Goal: Transaction & Acquisition: Purchase product/service

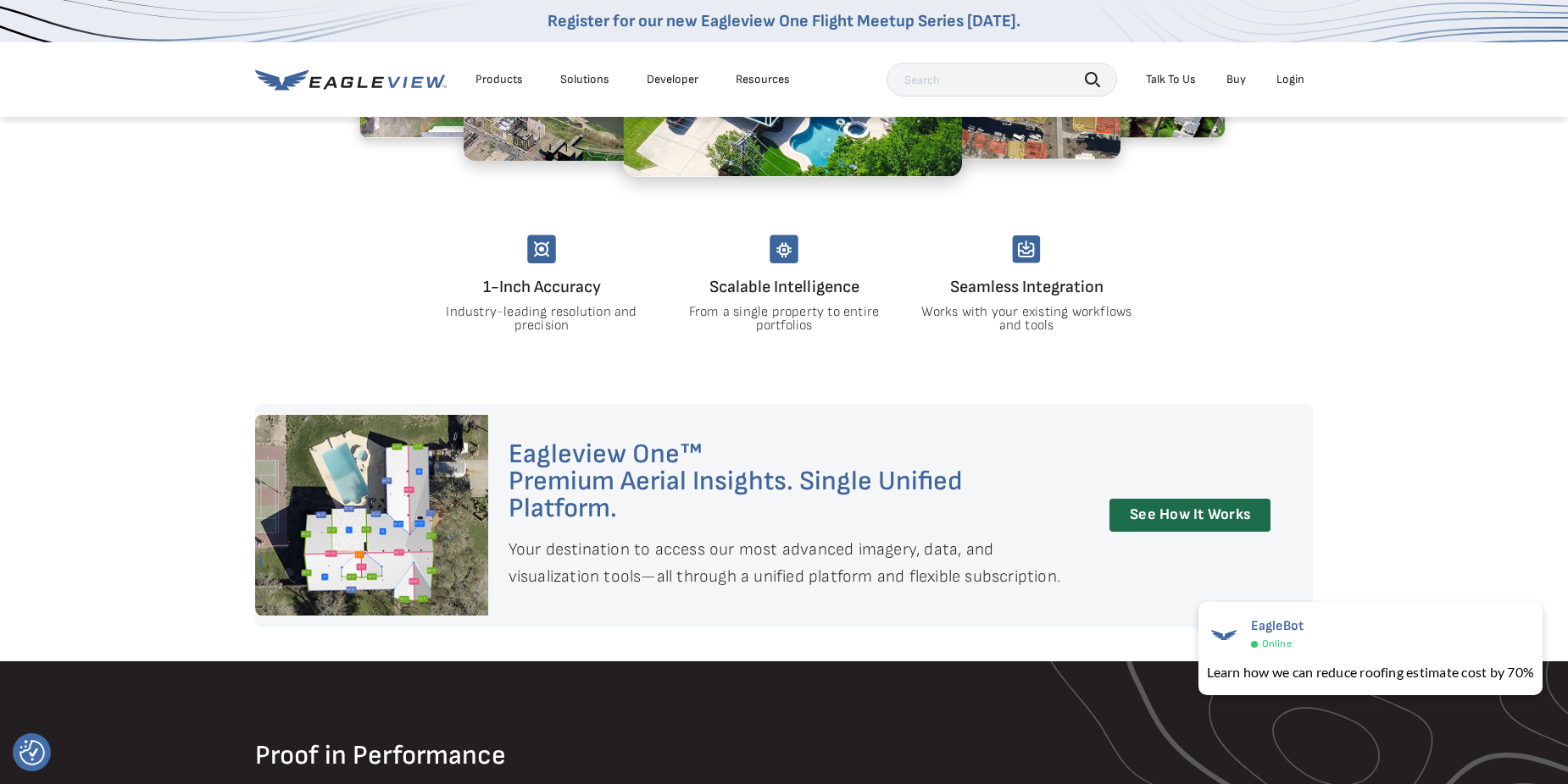
scroll to position [1440, 0]
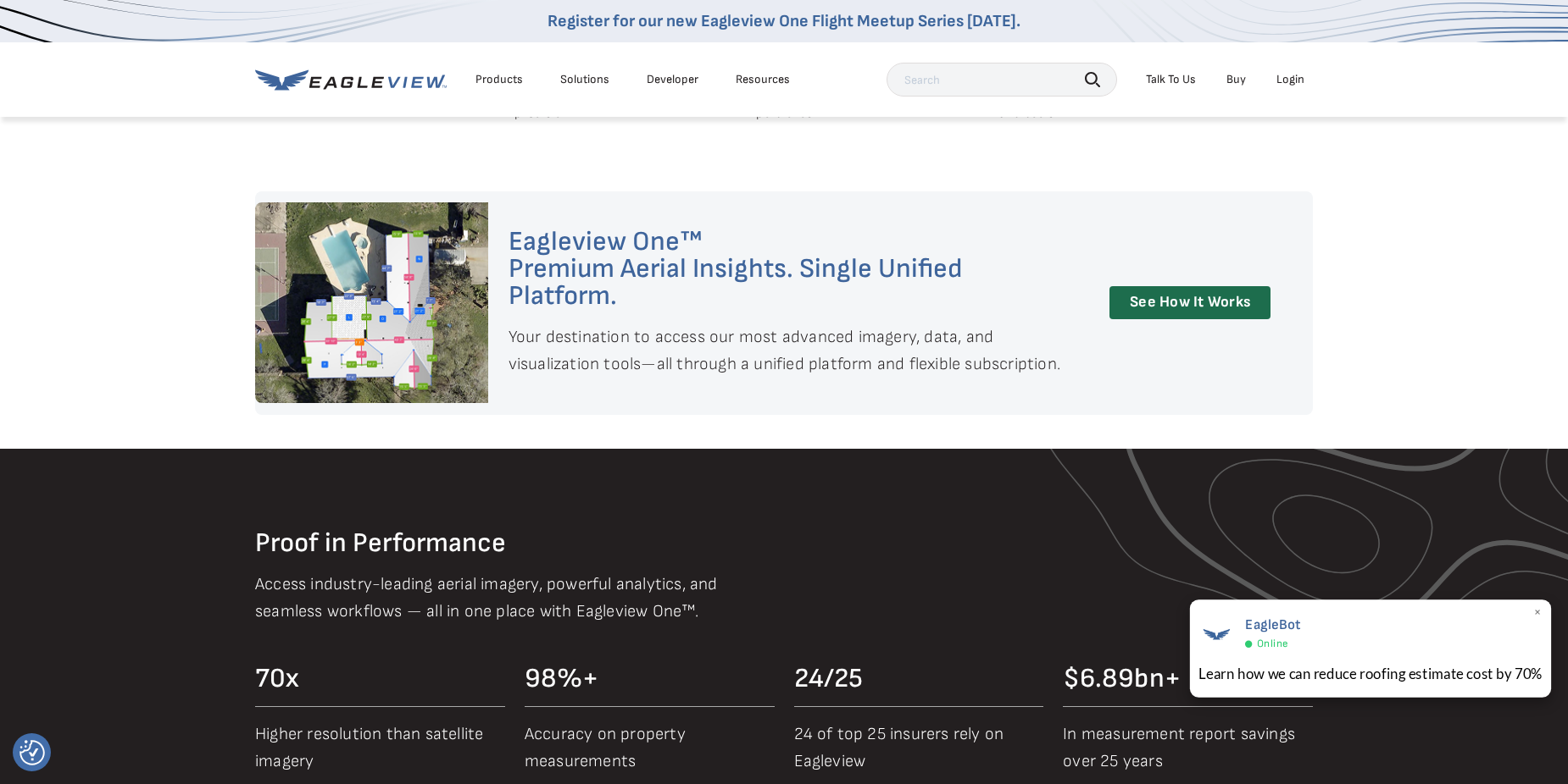
click at [1533, 613] on span "×" at bounding box center [1537, 613] width 10 height 18
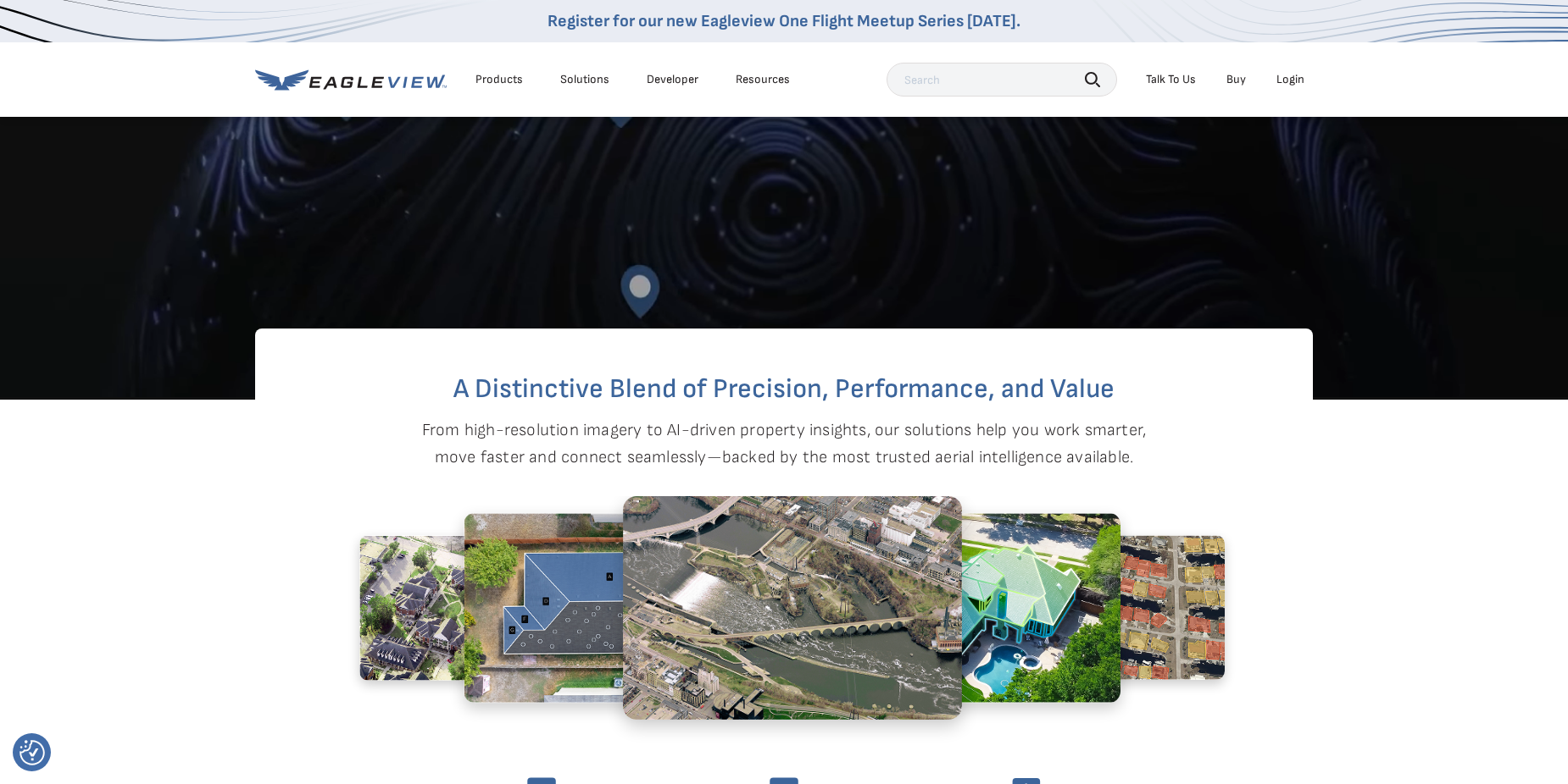
scroll to position [678, 0]
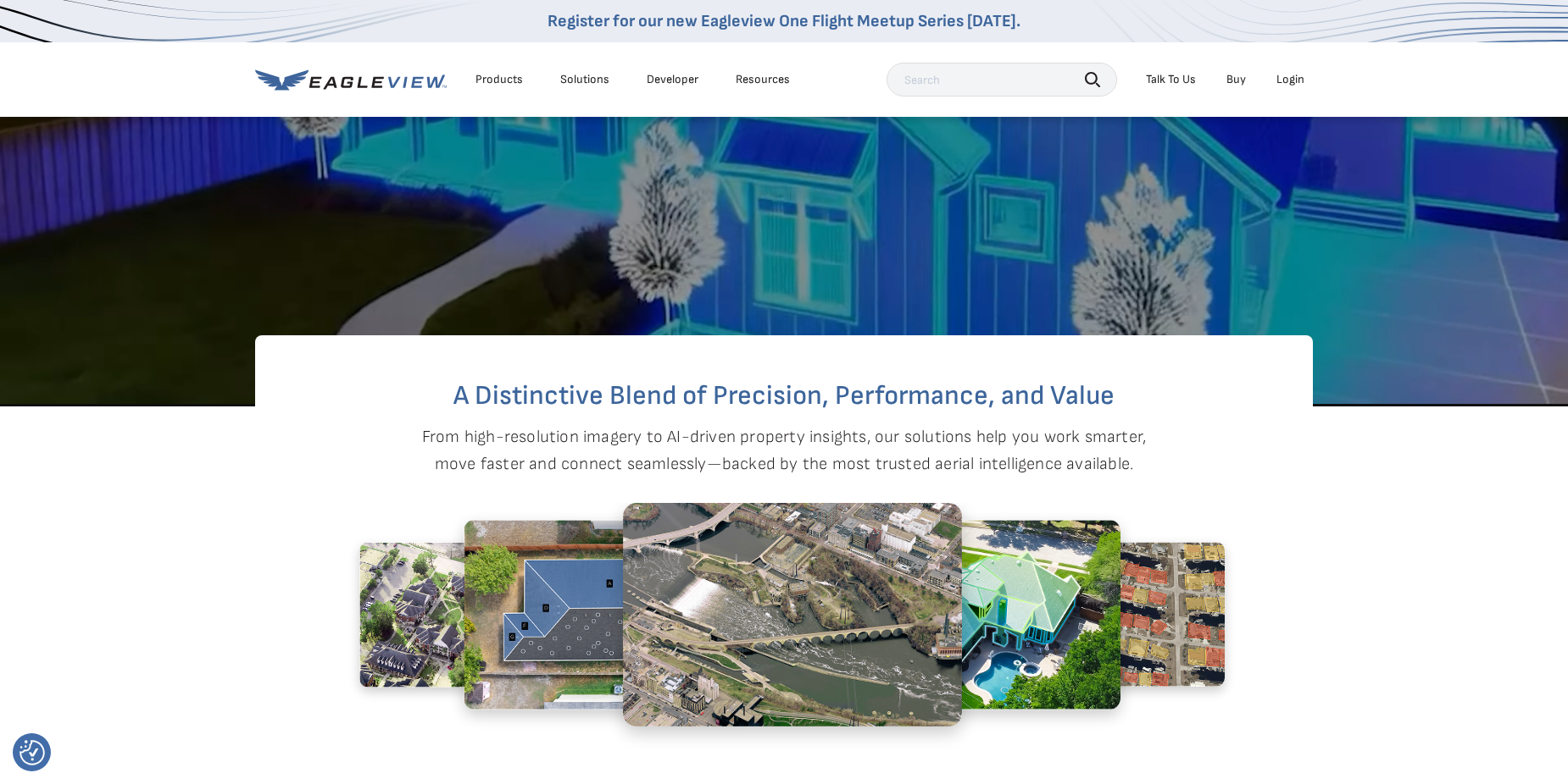
click at [963, 95] on input "text" at bounding box center [1002, 79] width 230 height 34
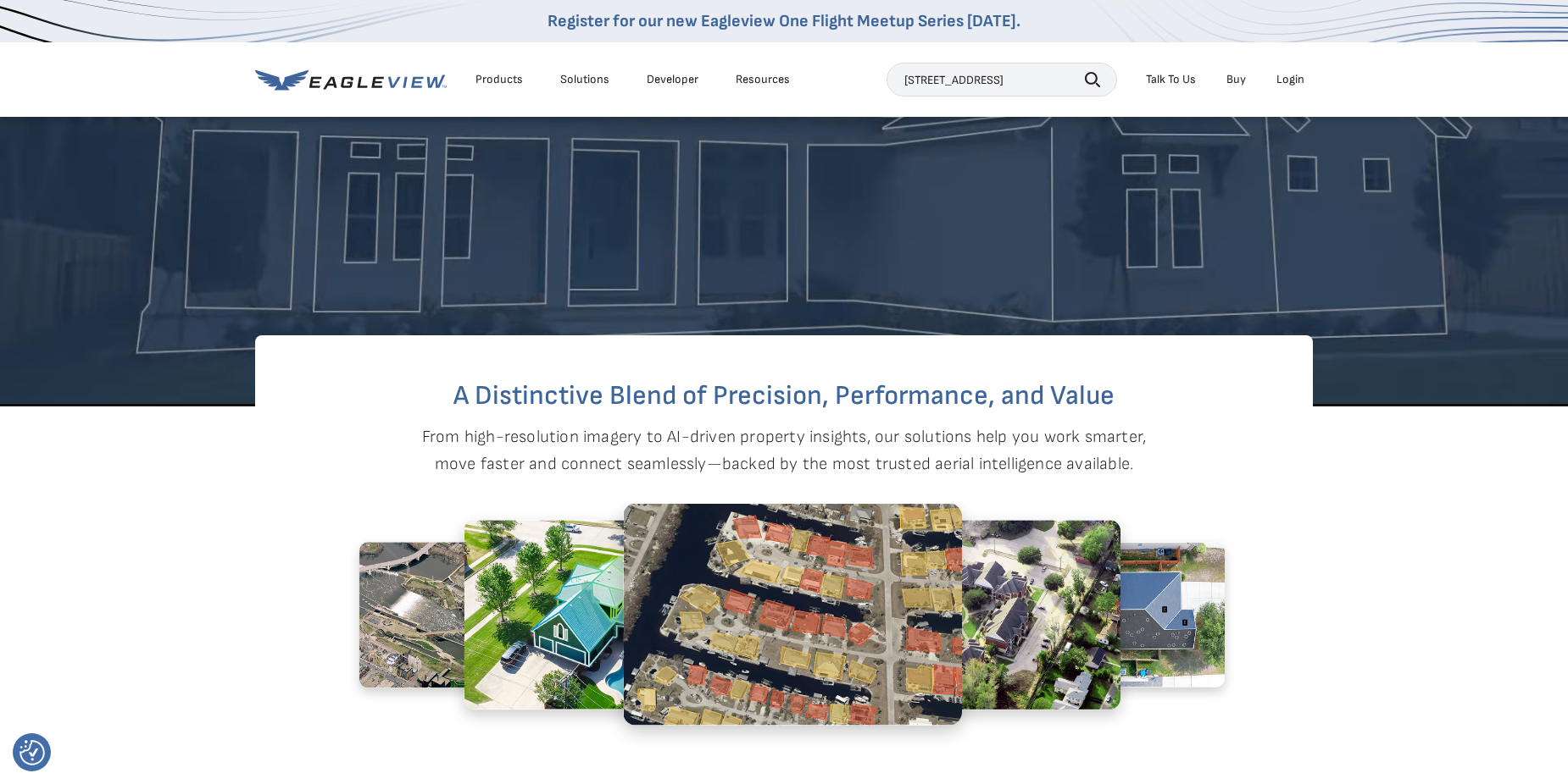
type input "111 State highway 3"
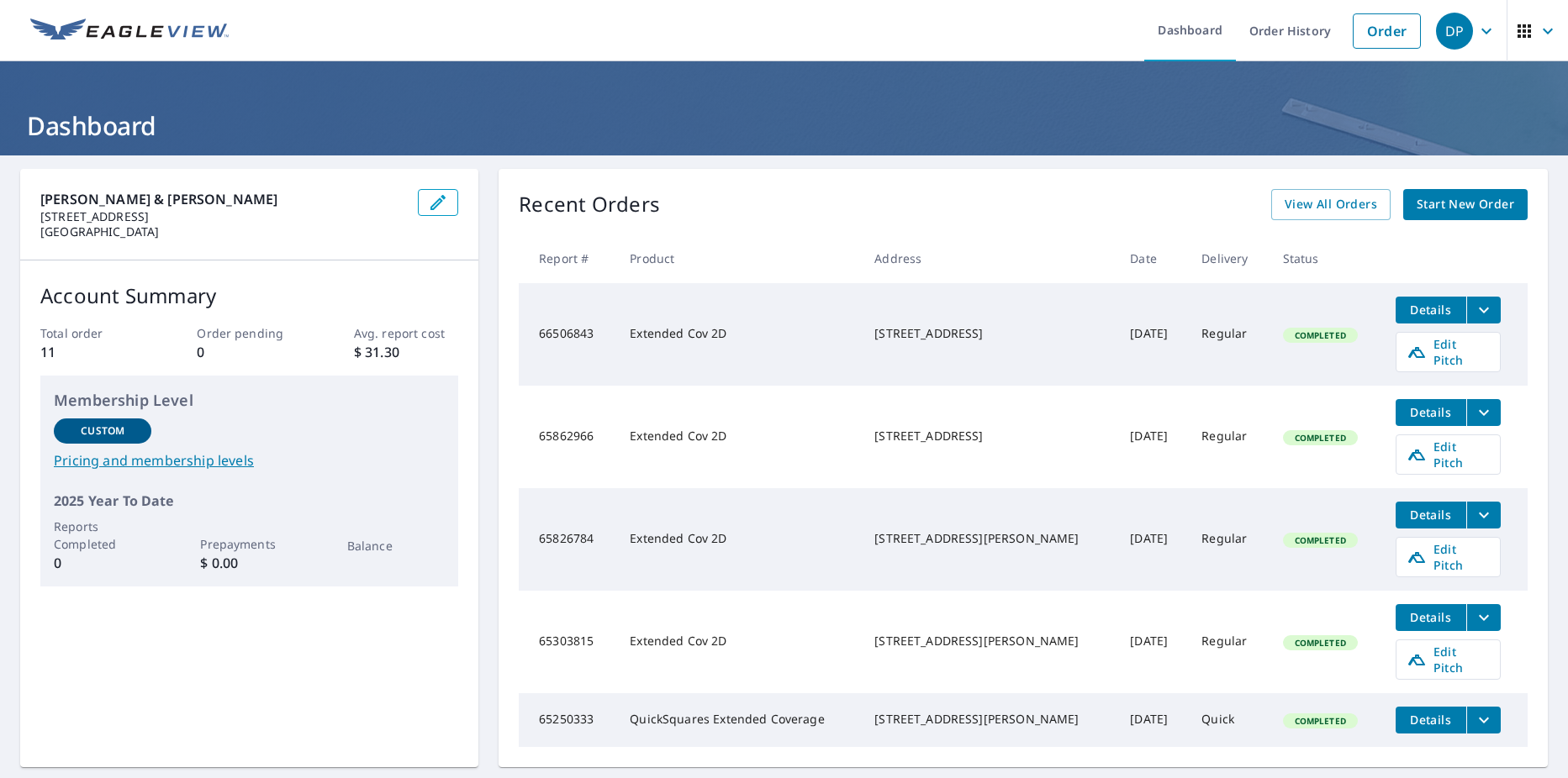
click at [1420, 204] on span "Start New Order" at bounding box center [1466, 205] width 98 height 21
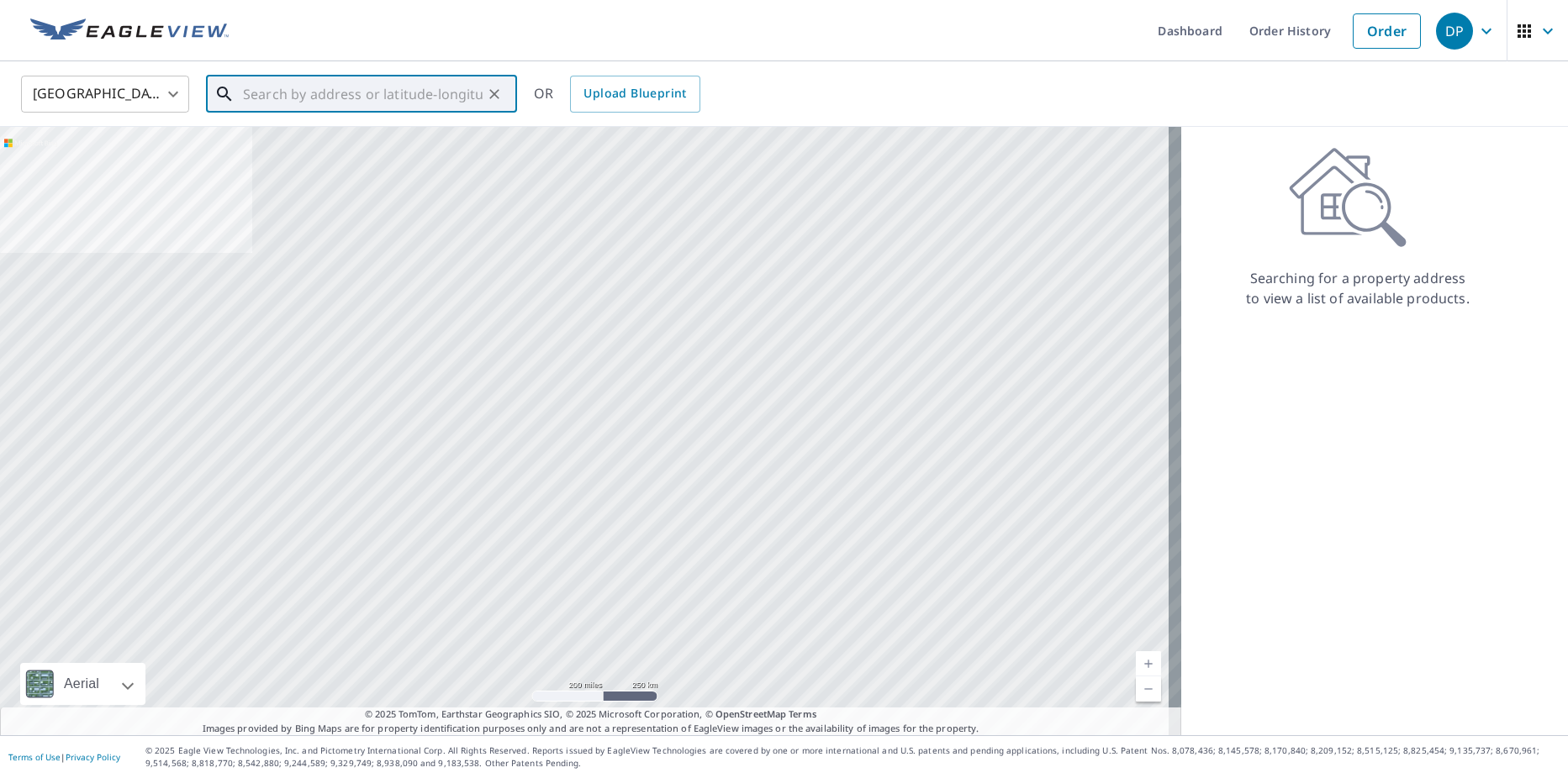
click at [404, 103] on input "text" at bounding box center [363, 94] width 240 height 47
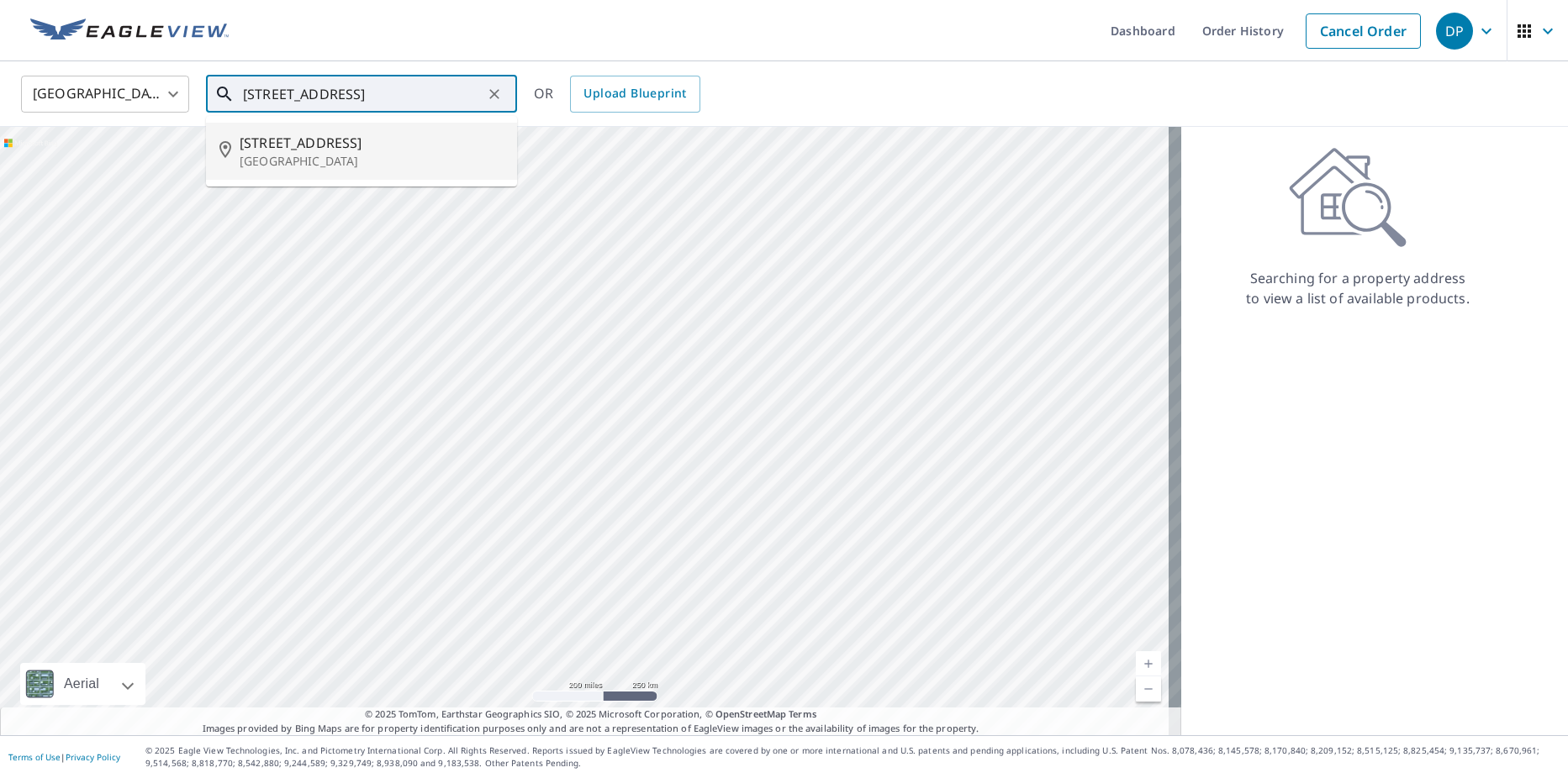
click at [329, 153] on p "[GEOGRAPHIC_DATA]" at bounding box center [372, 160] width 264 height 17
type input "[STREET_ADDRESS]"
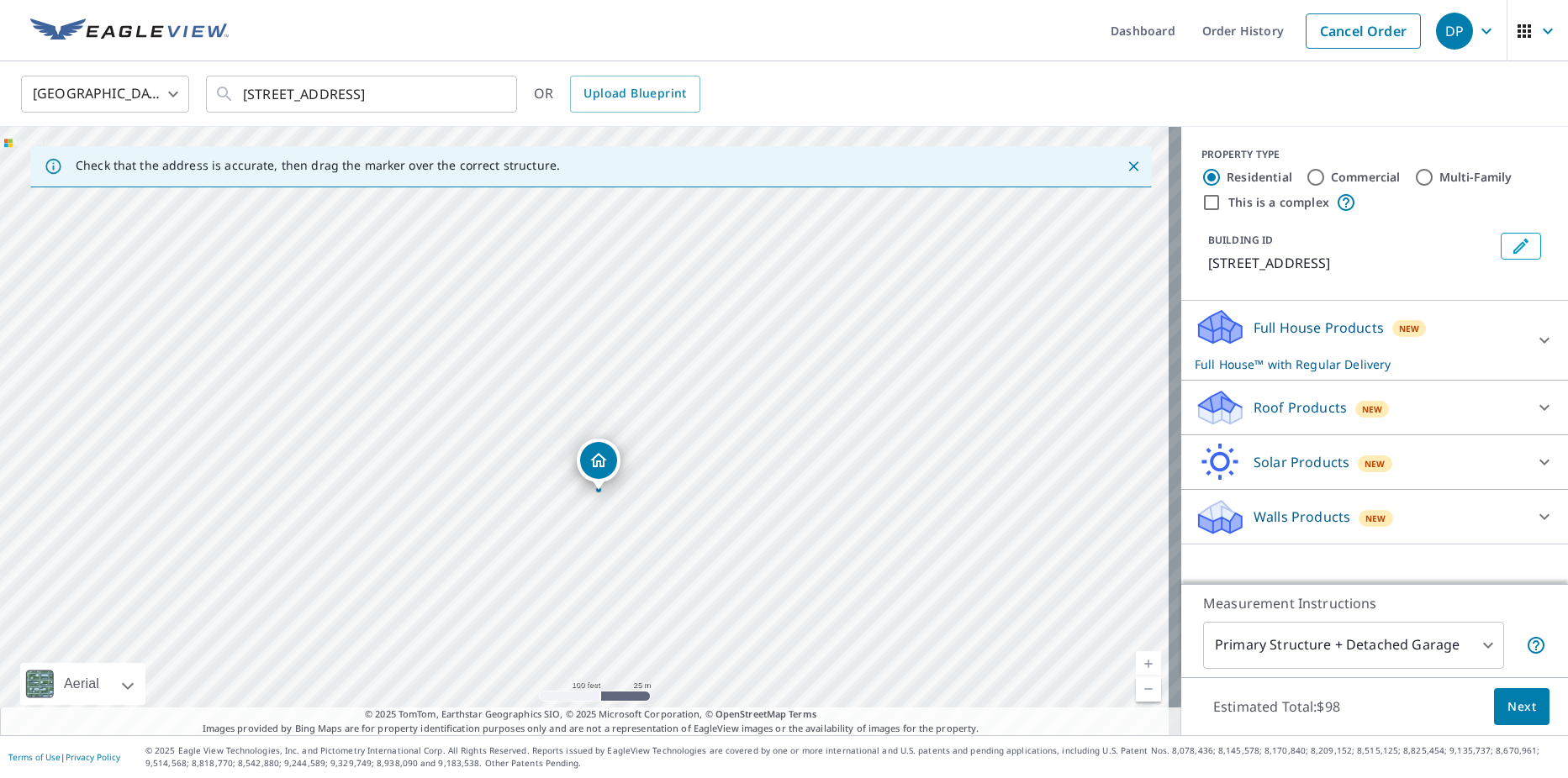
click at [1125, 163] on icon "Close" at bounding box center [1133, 166] width 17 height 17
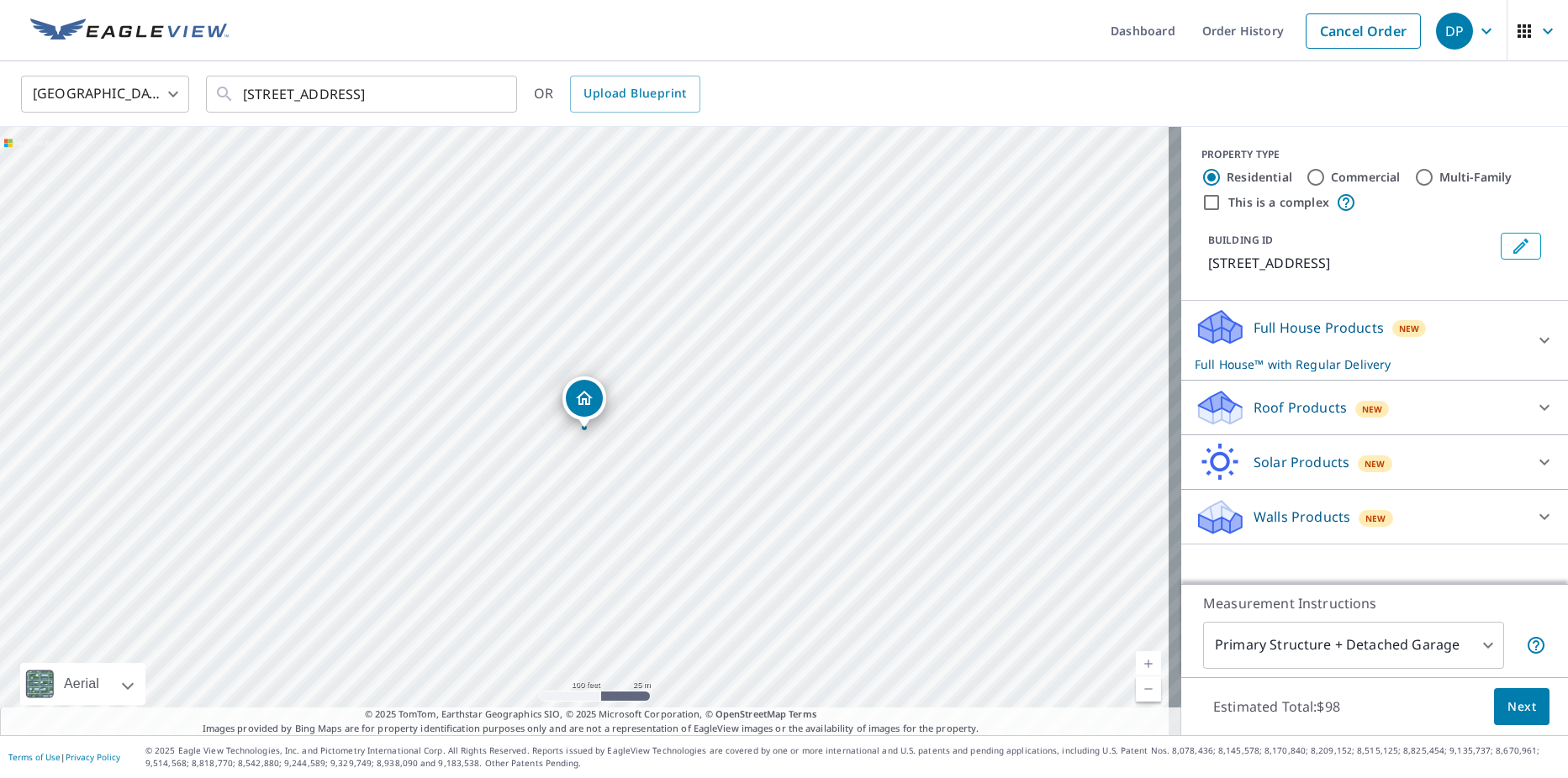
click at [1277, 406] on p "Roof Products" at bounding box center [1300, 407] width 93 height 20
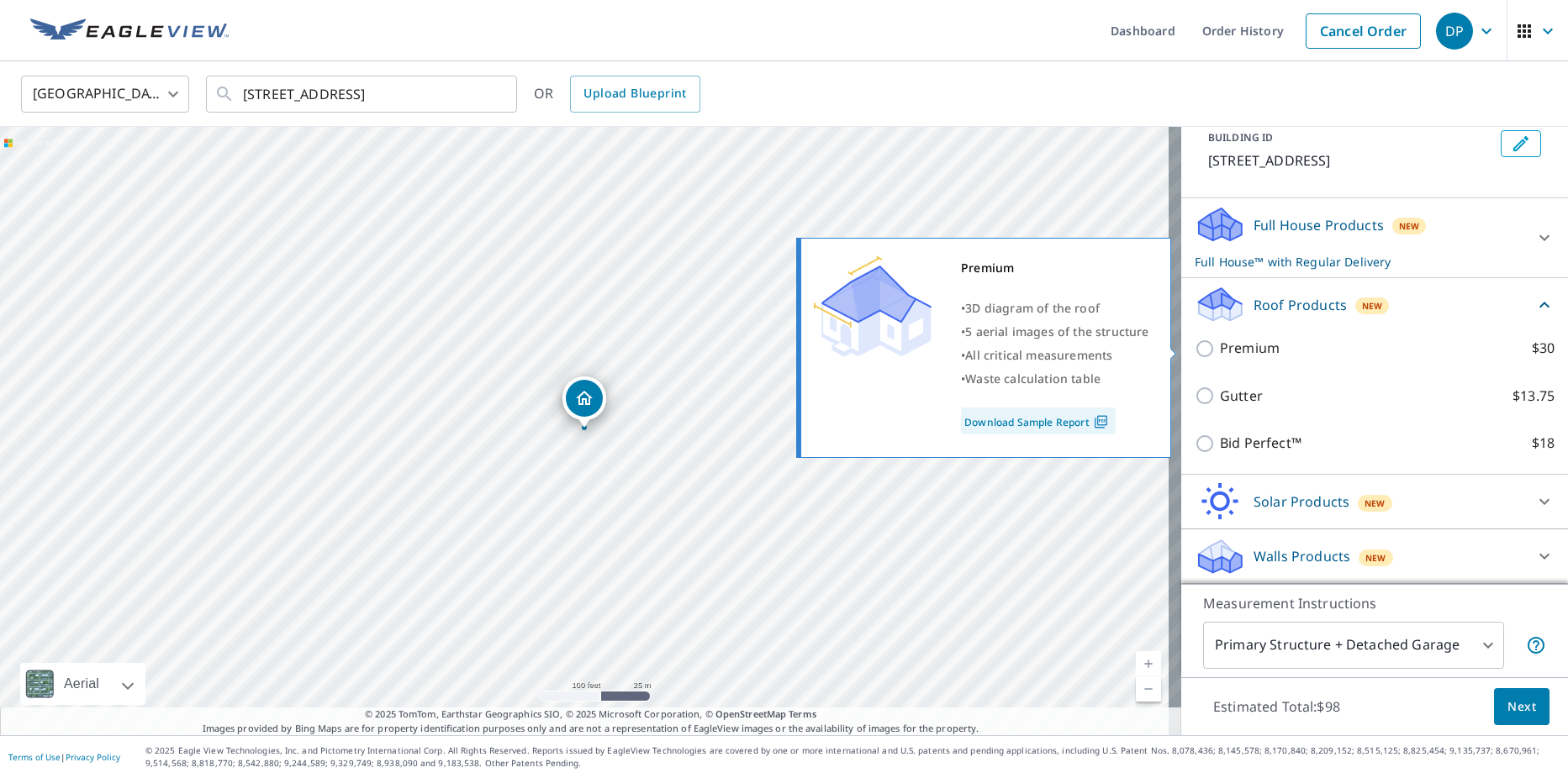
click at [1195, 348] on input "Premium $30" at bounding box center [1207, 348] width 25 height 20
checkbox input "true"
checkbox input "false"
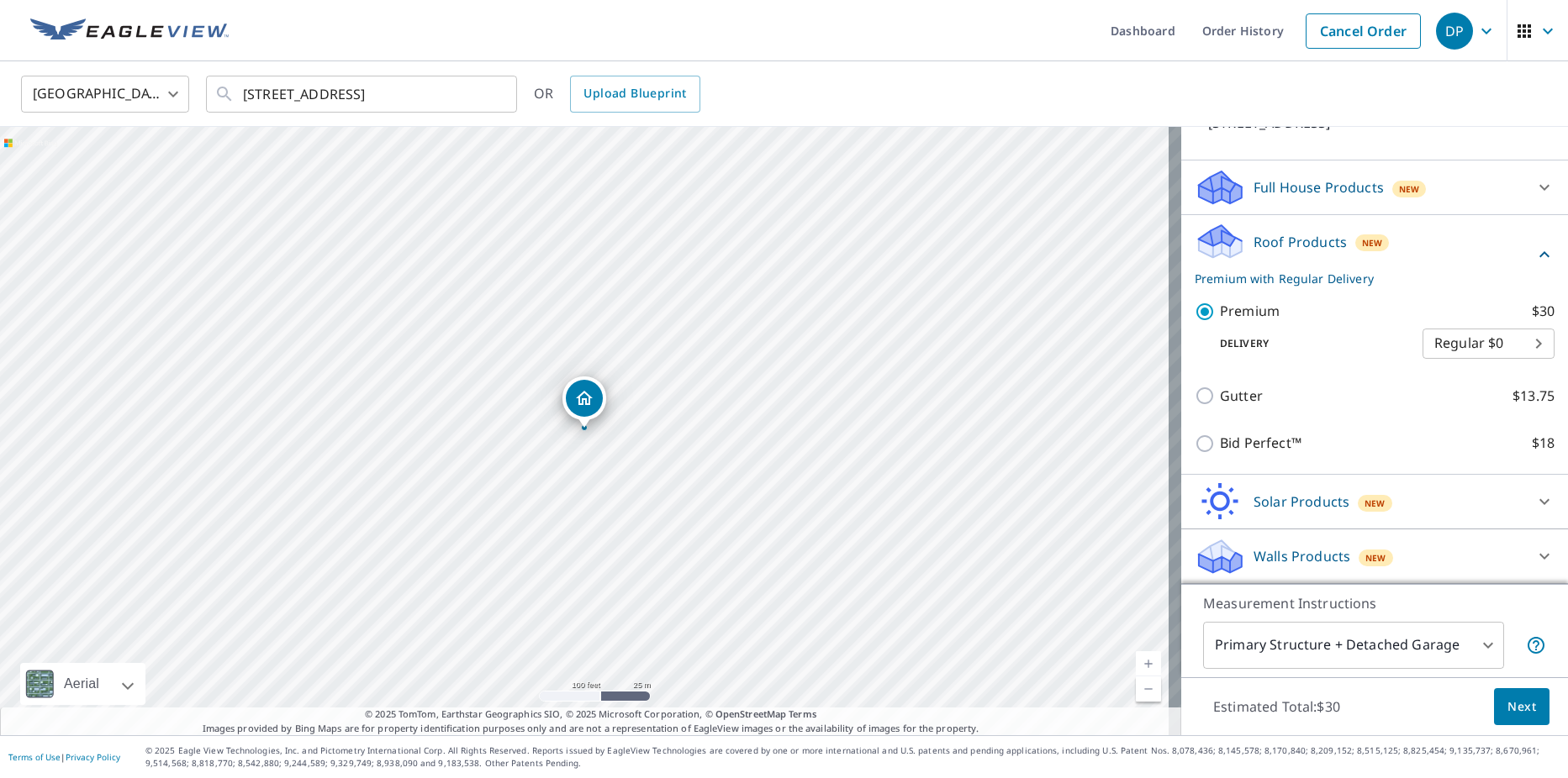
scroll to position [160, 0]
click at [1508, 704] on span "Next" at bounding box center [1522, 707] width 29 height 21
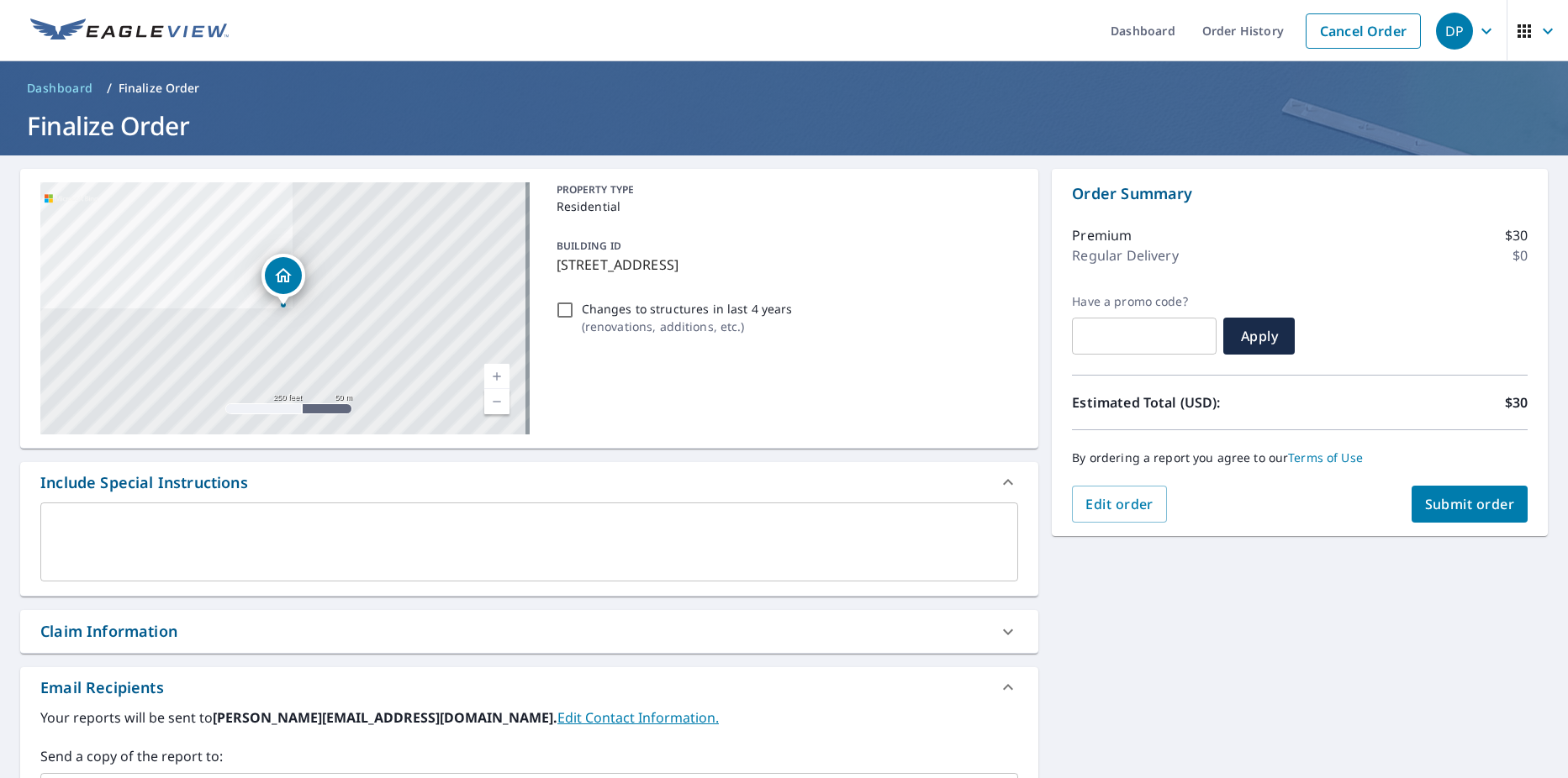
click at [1445, 502] on span "Submit order" at bounding box center [1470, 504] width 90 height 18
